Goal: Find specific page/section: Find specific page/section

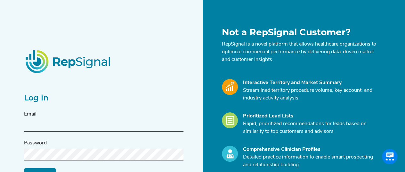
type input "[PERSON_NAME][EMAIL_ADDRESS][PERSON_NAME][DOMAIN_NAME]"
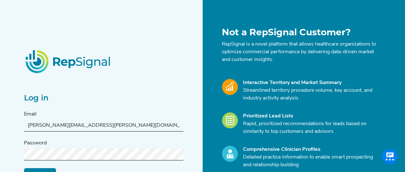
click at [24, 167] on input "Log in" at bounding box center [40, 173] width 32 height 12
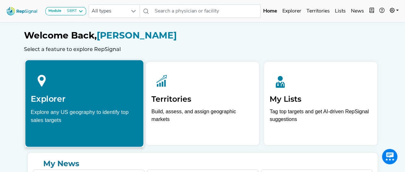
click at [56, 89] on div at bounding box center [84, 79] width 107 height 29
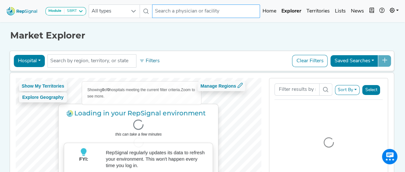
click at [177, 13] on input "text" at bounding box center [206, 10] width 108 height 13
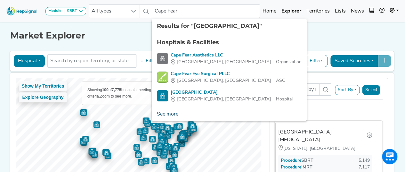
click at [172, 114] on link "See more" at bounding box center [168, 114] width 32 height 13
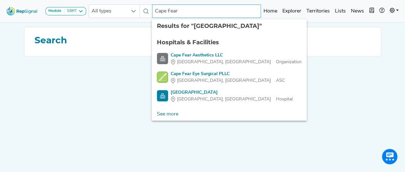
drag, startPoint x: 168, startPoint y: 114, endPoint x: 193, endPoint y: 11, distance: 106.2
click at [193, 11] on input "Cape Fear" at bounding box center [206, 10] width 109 height 13
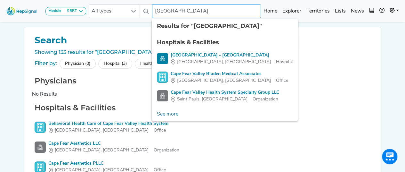
type input "[GEOGRAPHIC_DATA]"
click at [118, 63] on div "Hospital (3)" at bounding box center [115, 64] width 34 height 10
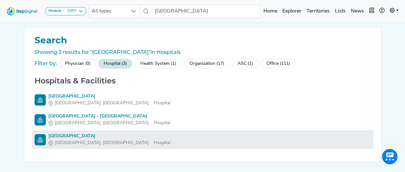
click at [79, 142] on span "[GEOGRAPHIC_DATA], [GEOGRAPHIC_DATA]" at bounding box center [102, 142] width 94 height 7
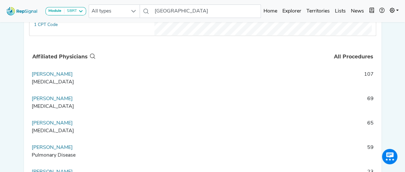
scroll to position [0, 3]
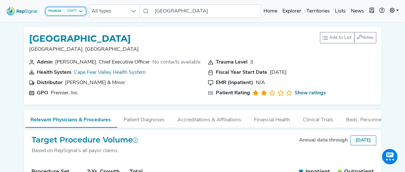
click at [80, 12] on icon at bounding box center [80, 11] width 5 height 5
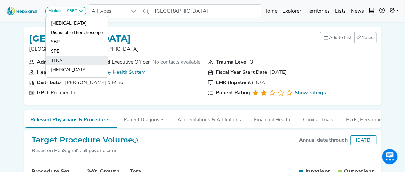
click at [67, 58] on link "TTNA" at bounding box center [77, 60] width 62 height 9
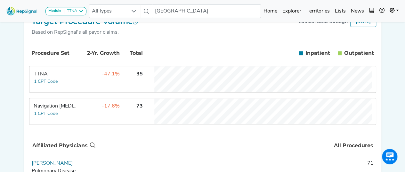
scroll to position [0, 0]
